Goal: Answer question/provide support

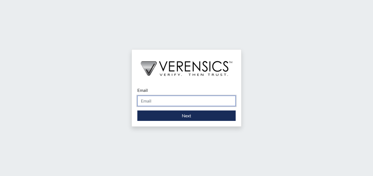
click at [175, 99] on input "Email" at bounding box center [186, 101] width 98 height 10
type input "[EMAIL_ADDRESS][PERSON_NAME][DOMAIN_NAME]"
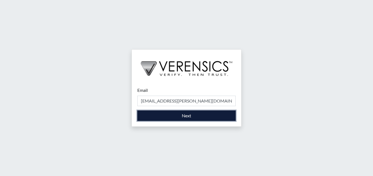
click at [185, 116] on button "Next" at bounding box center [186, 116] width 98 height 10
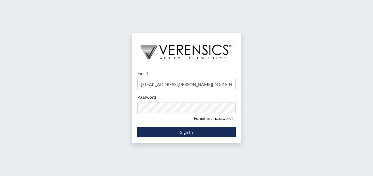
click at [212, 118] on link "Forgot your password?" at bounding box center [214, 118] width 44 height 9
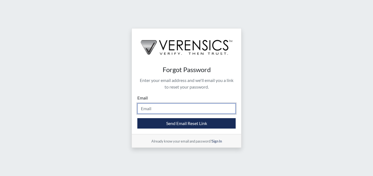
click at [198, 109] on input "Email" at bounding box center [186, 109] width 98 height 10
type input "[EMAIL_ADDRESS][PERSON_NAME][DOMAIN_NAME]"
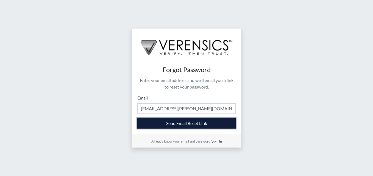
click at [196, 122] on button "Send Email Reset Link" at bounding box center [186, 123] width 98 height 10
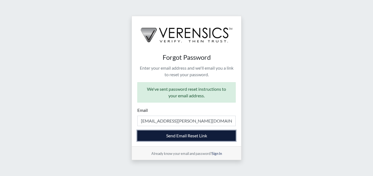
click at [197, 135] on button "Send Email Reset Link" at bounding box center [186, 136] width 98 height 10
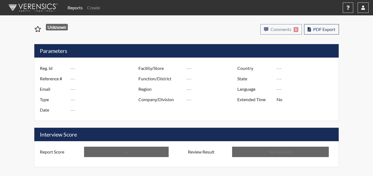
type input "seb7567"
type input "51136"
type input "---"
type input "Corrections Pre-Employment"
type input "Sep 8, 2025"
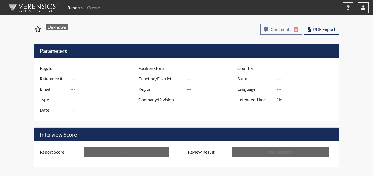
type input "Pulaski SP"
type input "Southwest Region"
type input "United States"
type input "Georgia"
type input "English"
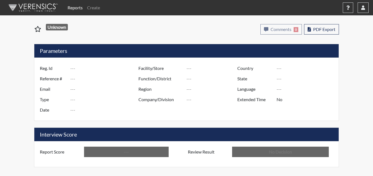
type input "Below Conditions"
type input "In Review"
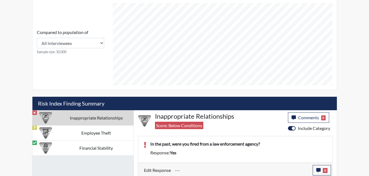
scroll to position [238, 0]
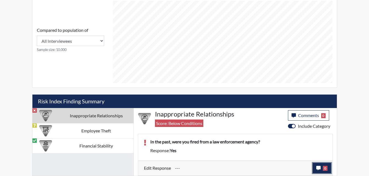
click at [319, 167] on icon "button" at bounding box center [318, 168] width 4 height 4
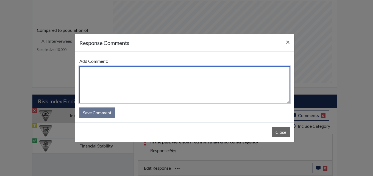
click at [124, 78] on textarea at bounding box center [184, 85] width 211 height 37
type textarea "D"
type textarea "I discuss the question with applicant"
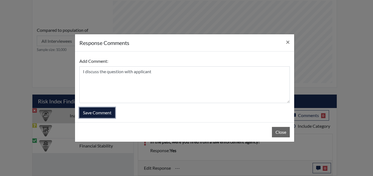
click at [107, 113] on button "Save Comment" at bounding box center [97, 113] width 36 height 10
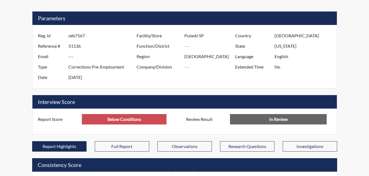
scroll to position [46, 0]
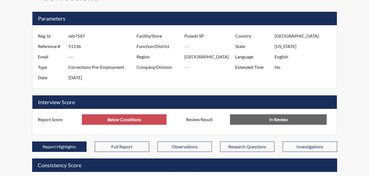
click at [277, 119] on input "In Review" at bounding box center [278, 120] width 97 height 10
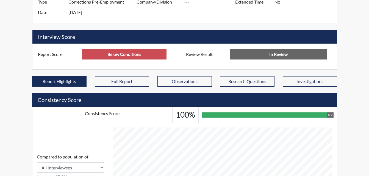
scroll to position [101, 0]
